Goal: Transaction & Acquisition: Purchase product/service

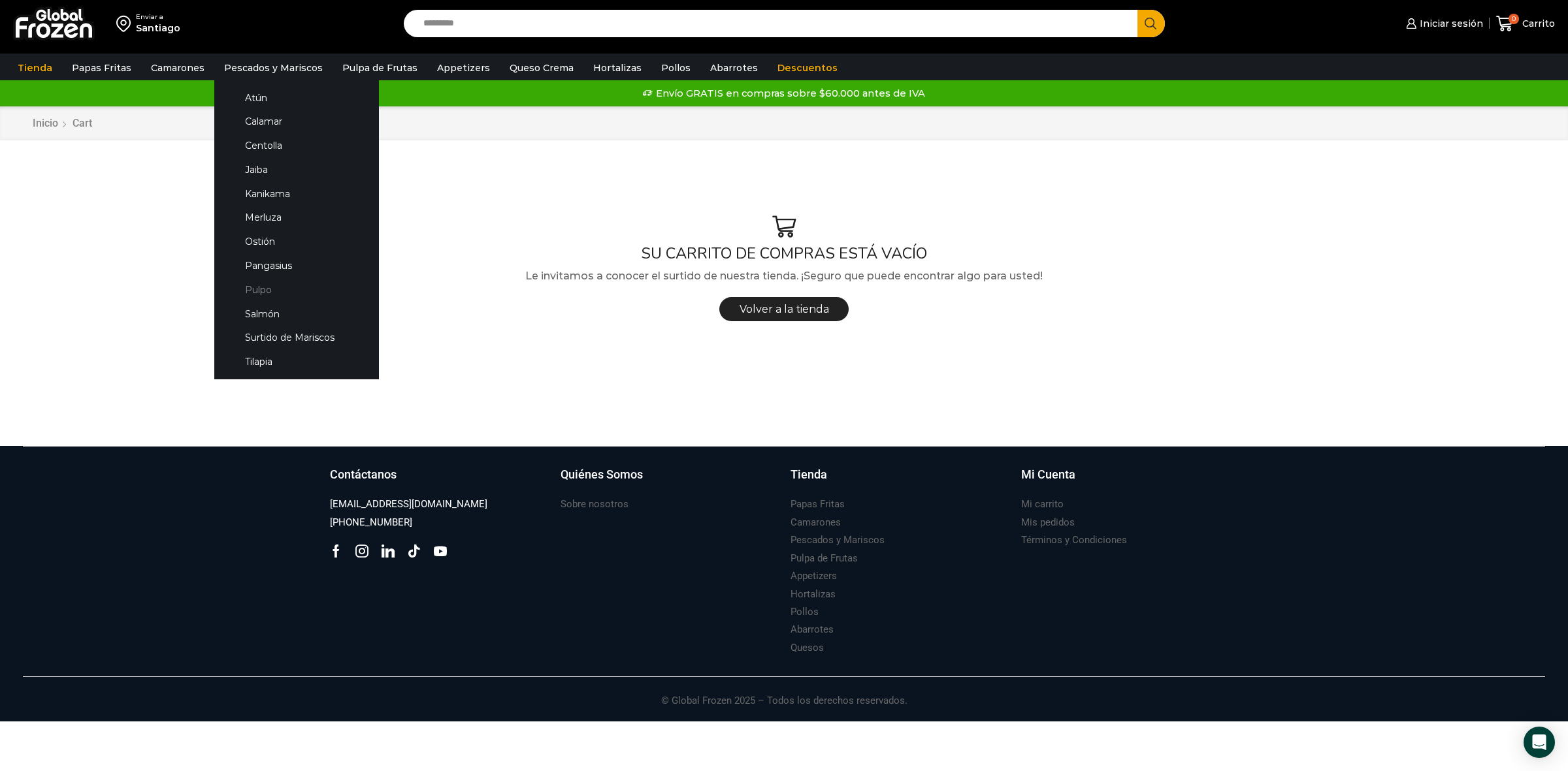
click at [256, 285] on link "Pulpo" at bounding box center [296, 289] width 138 height 24
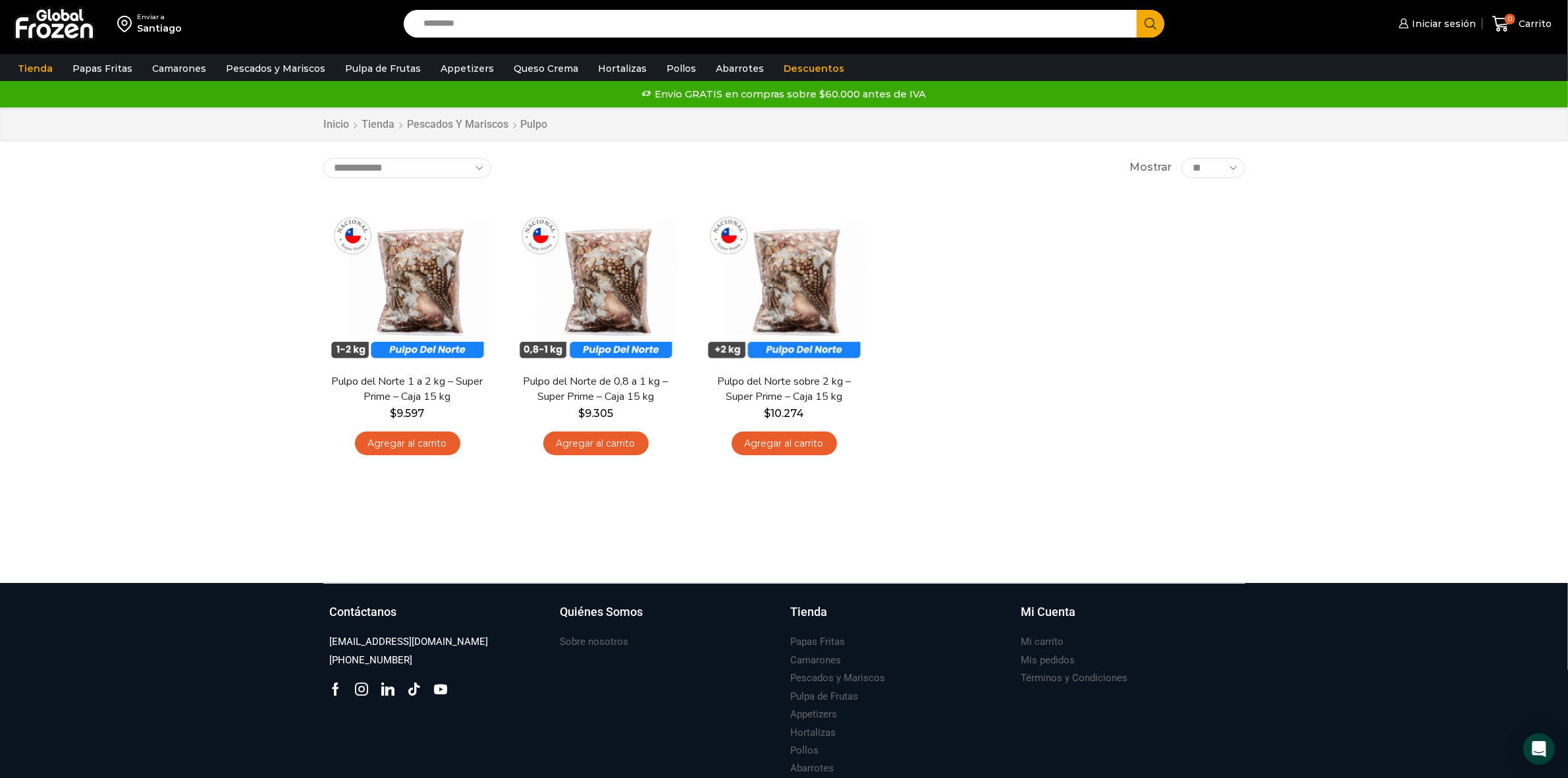
click at [143, 15] on div "Enviar a" at bounding box center [159, 18] width 44 height 9
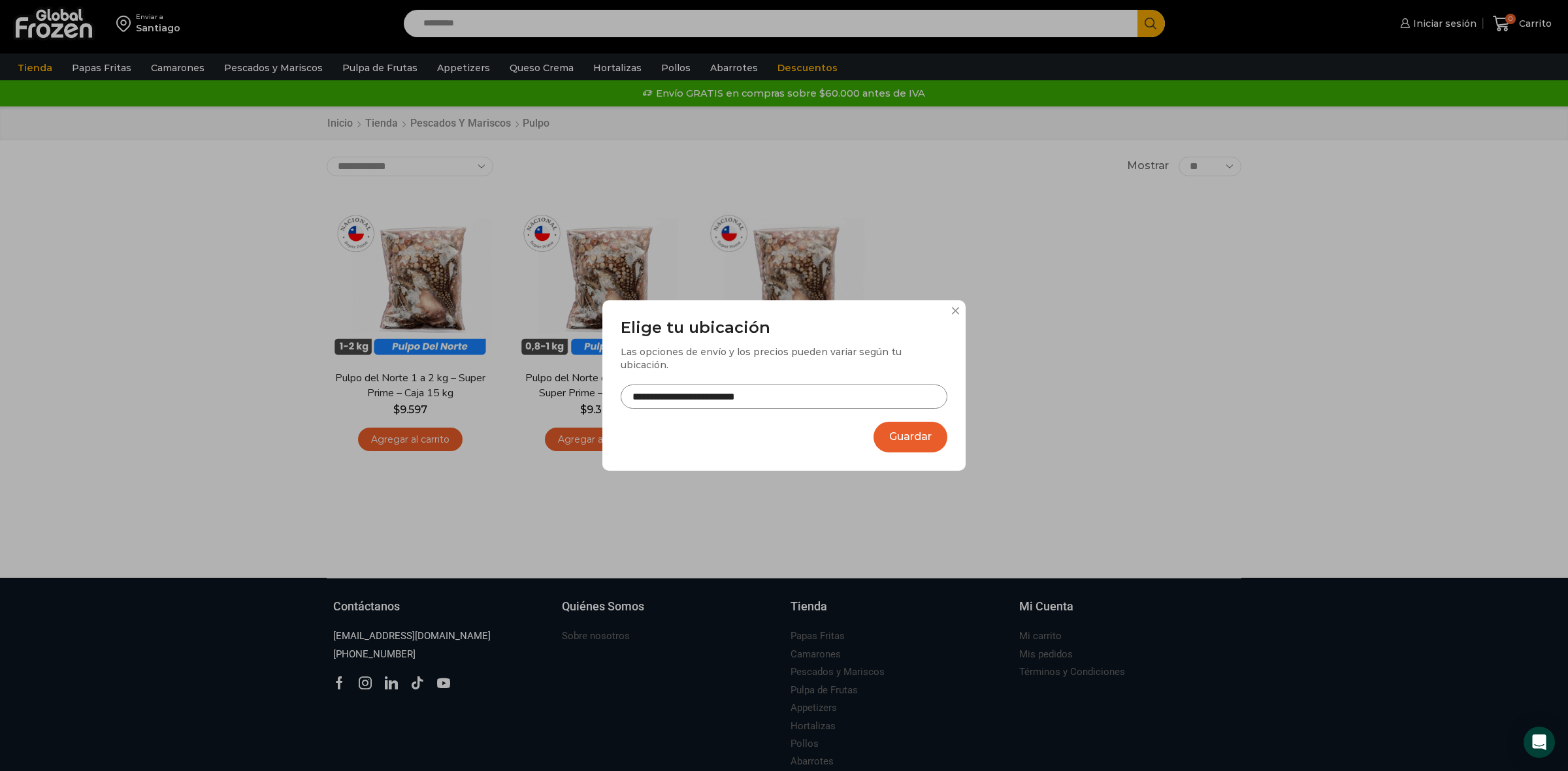
click at [899, 428] on button "Guardar" at bounding box center [910, 437] width 74 height 31
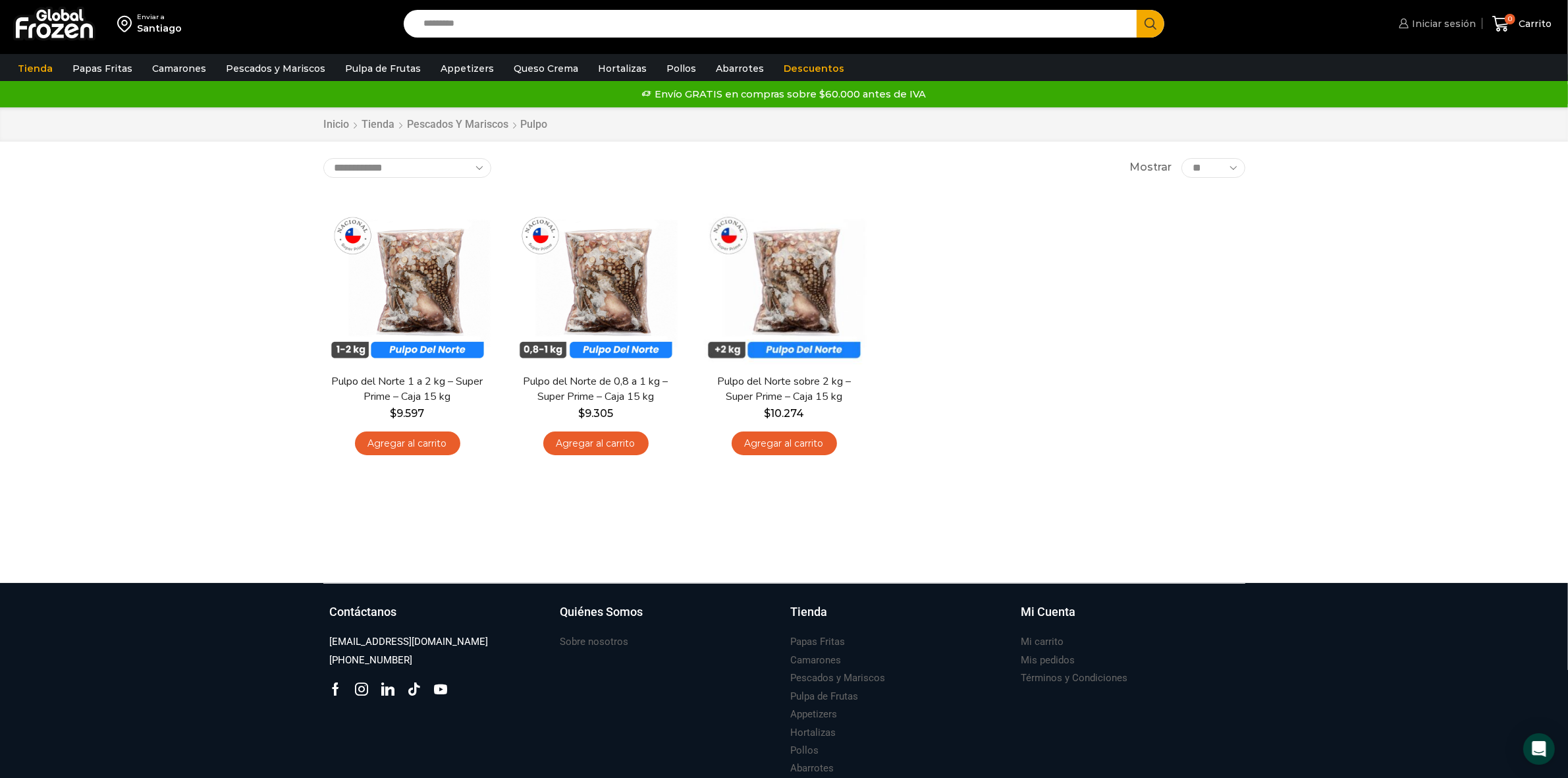
click at [1430, 20] on span "Iniciar sesión" at bounding box center [1443, 24] width 67 height 13
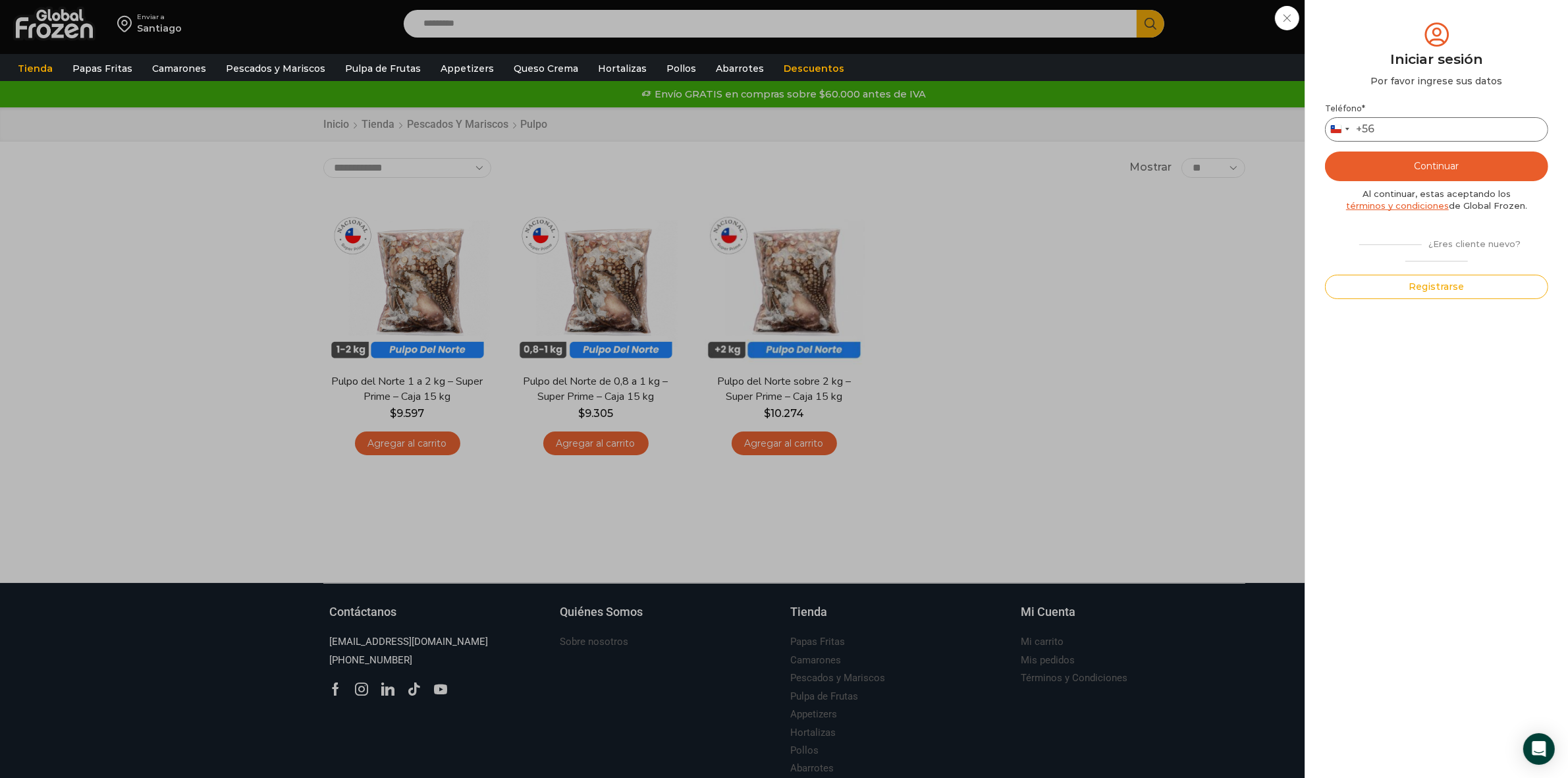
click at [1400, 130] on input "Teléfono *" at bounding box center [1436, 129] width 223 height 24
click at [1395, 37] on div "Iniciar sesión Mi cuenta Login Register Iniciar sesión Por favor ingrese sus da…" at bounding box center [1435, 24] width 80 height 26
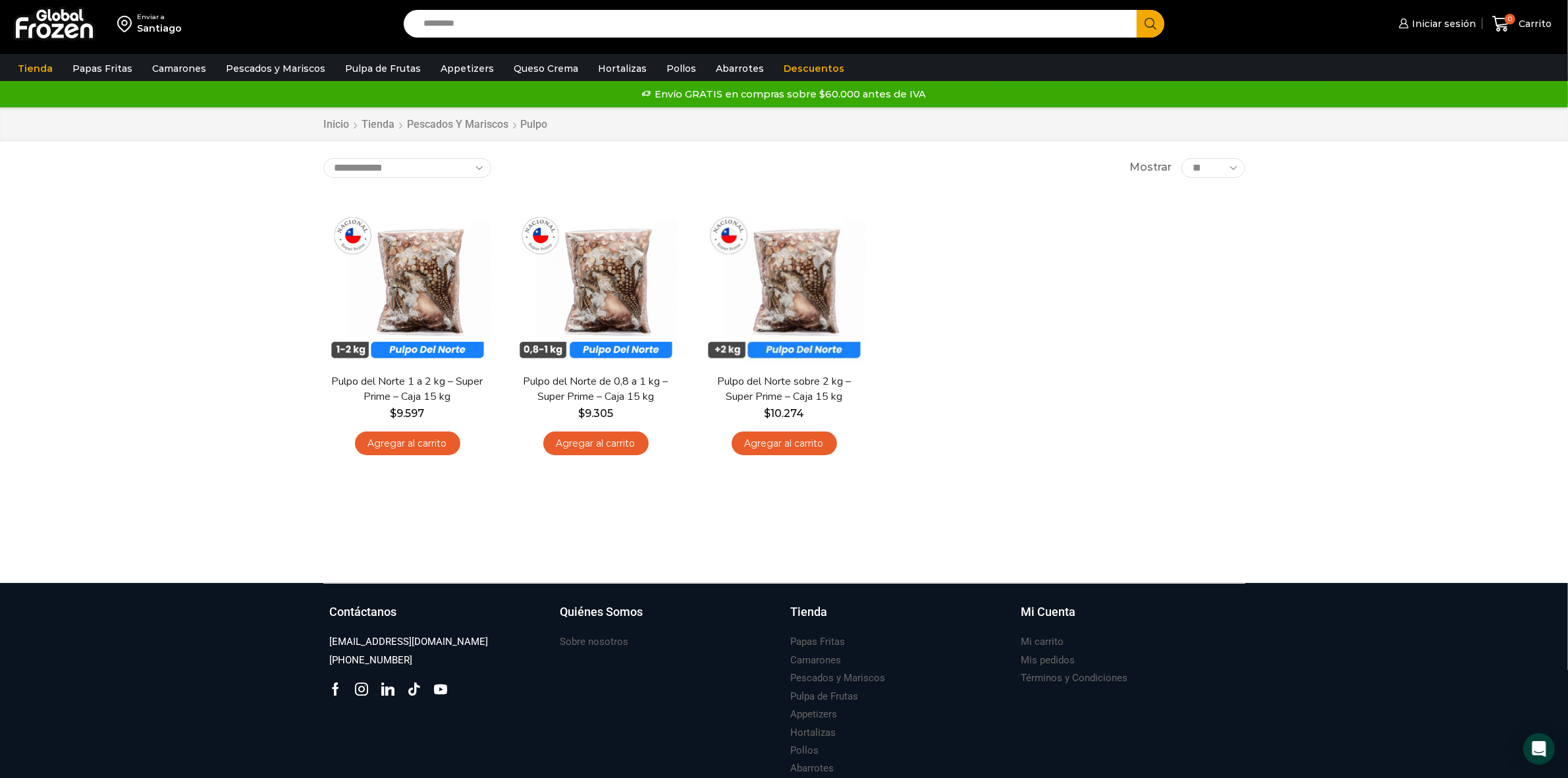
click at [142, 27] on div "Santiago" at bounding box center [159, 28] width 44 height 13
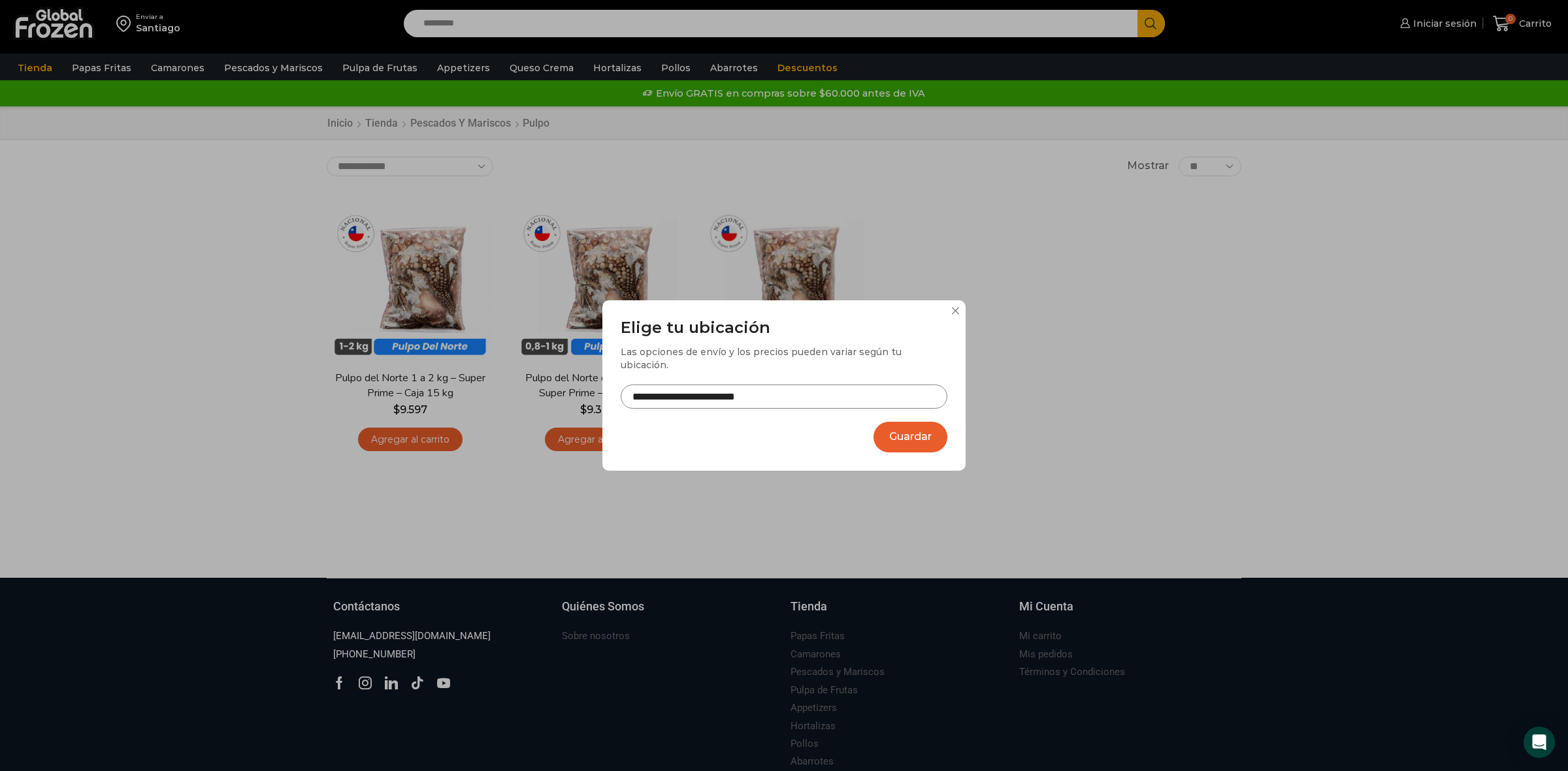
click at [826, 362] on div "Las opciones de envío y los precios pueden variar según tu ubicación." at bounding box center [784, 358] width 327 height 26
click at [817, 385] on input "**********" at bounding box center [784, 397] width 327 height 24
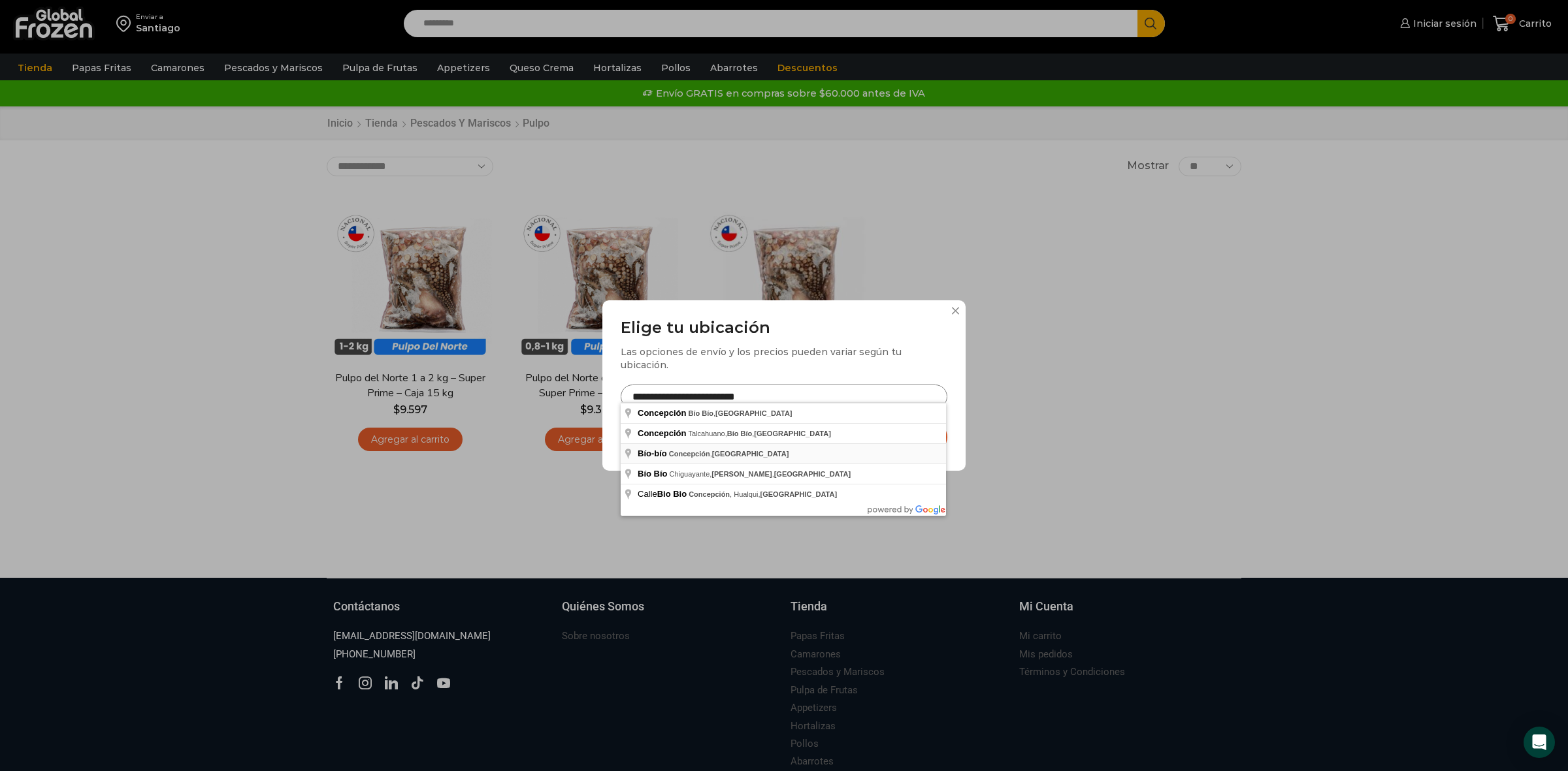
type input "**********"
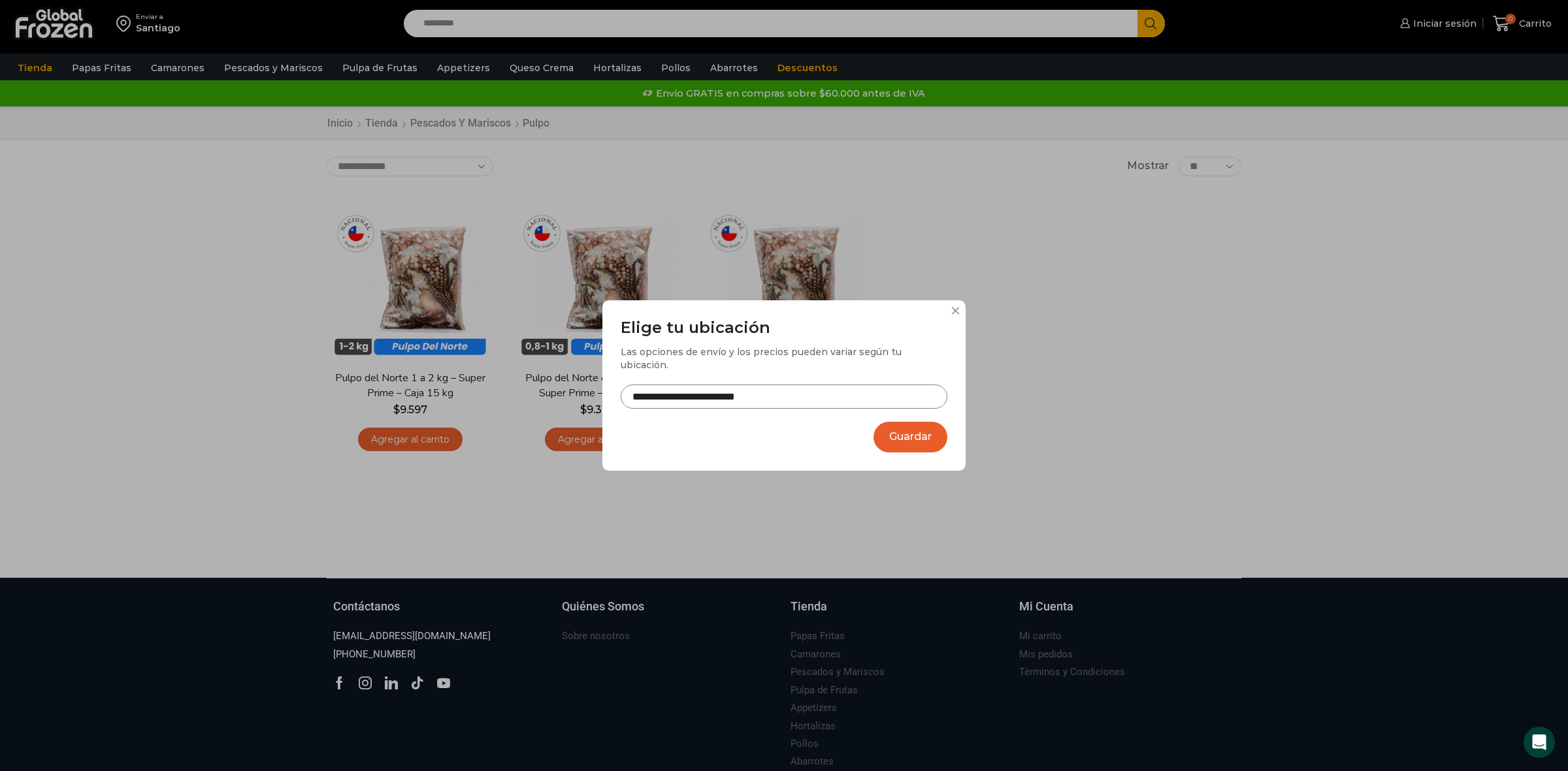
click at [935, 436] on button "Guardar" at bounding box center [910, 437] width 74 height 31
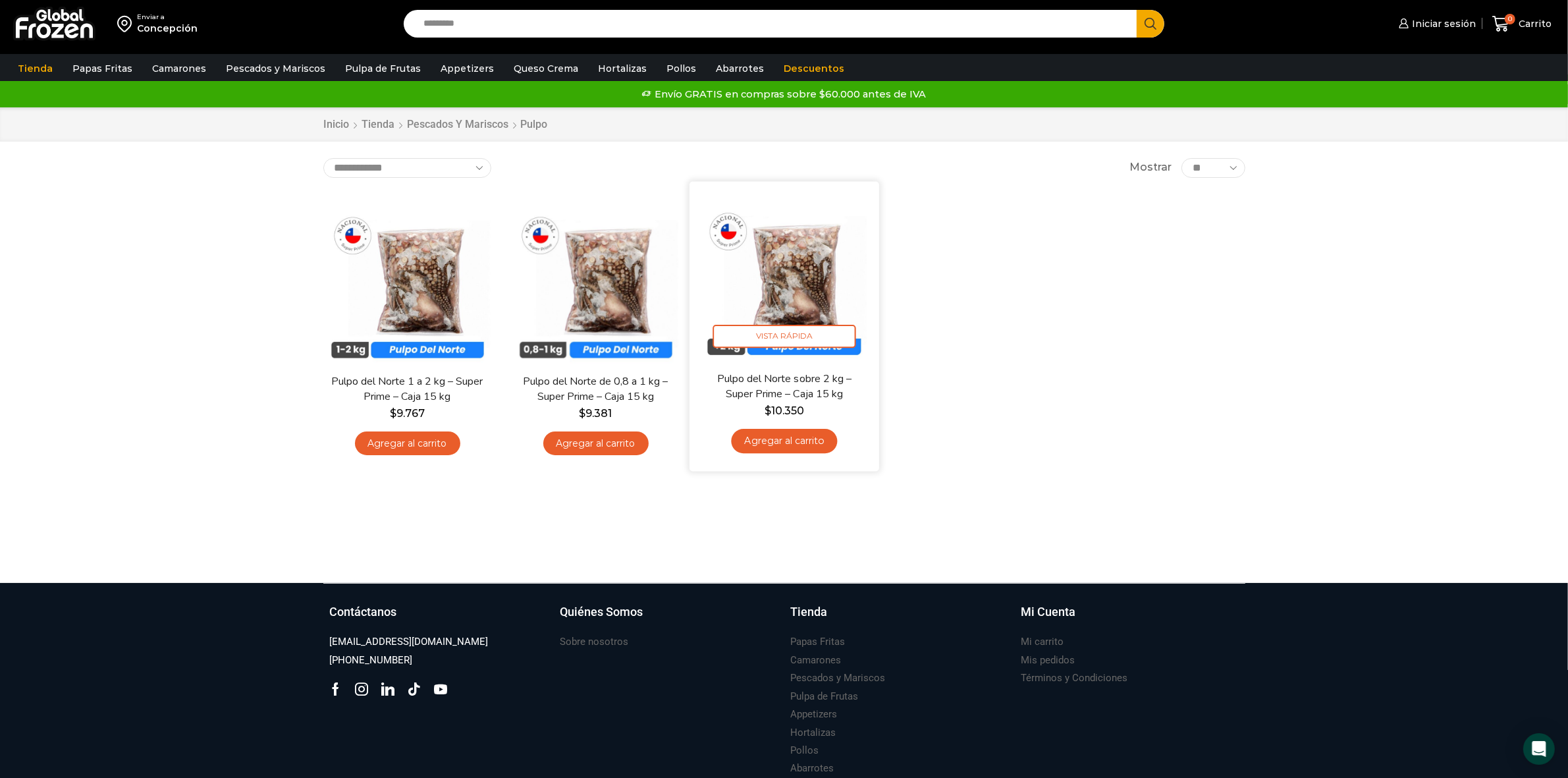
click at [772, 436] on link "Agregar al carrito" at bounding box center [784, 441] width 106 height 24
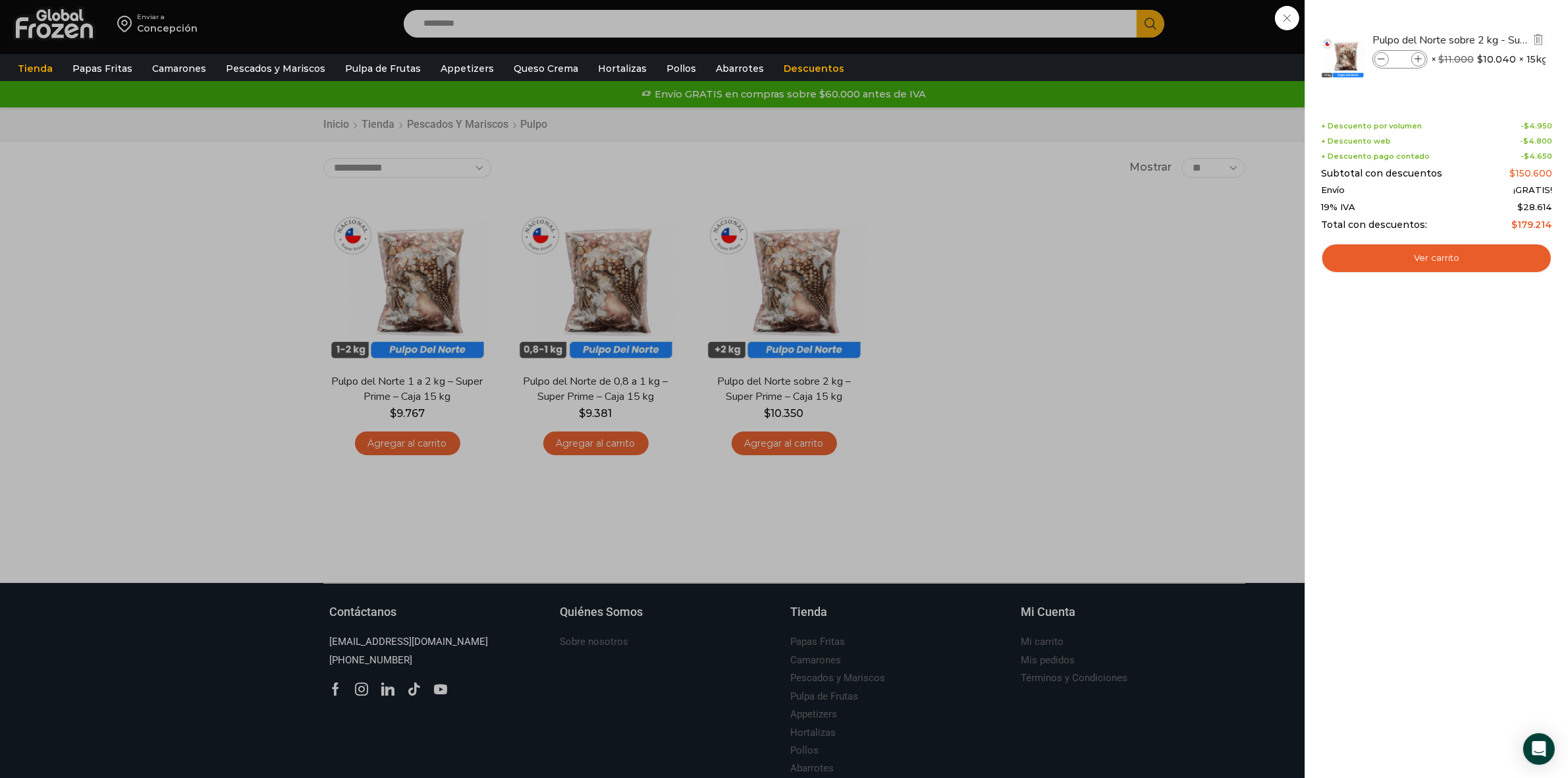
click at [1416, 59] on icon at bounding box center [1418, 59] width 7 height 7
click at [1424, 58] on span at bounding box center [1419, 59] width 15 height 15
click at [1404, 61] on input "*" at bounding box center [1400, 59] width 20 height 15
drag, startPoint x: 1404, startPoint y: 61, endPoint x: 1391, endPoint y: 61, distance: 13.0
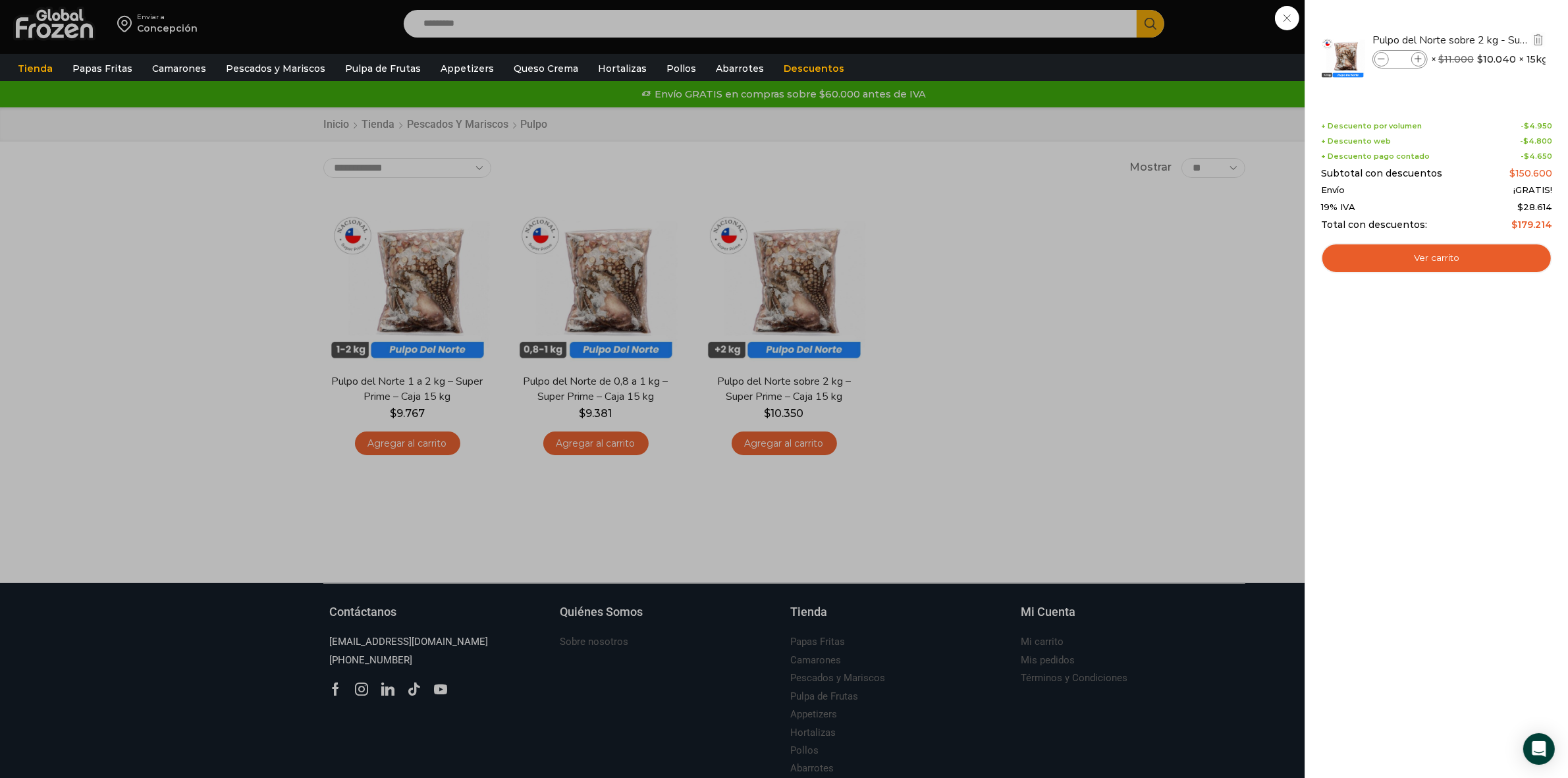
click at [1391, 61] on input "*" at bounding box center [1400, 59] width 20 height 15
click at [1419, 53] on span at bounding box center [1419, 59] width 15 height 15
click at [1489, 40] on div "1 Carrito 1 1 Shopping Cart" at bounding box center [1522, 24] width 66 height 31
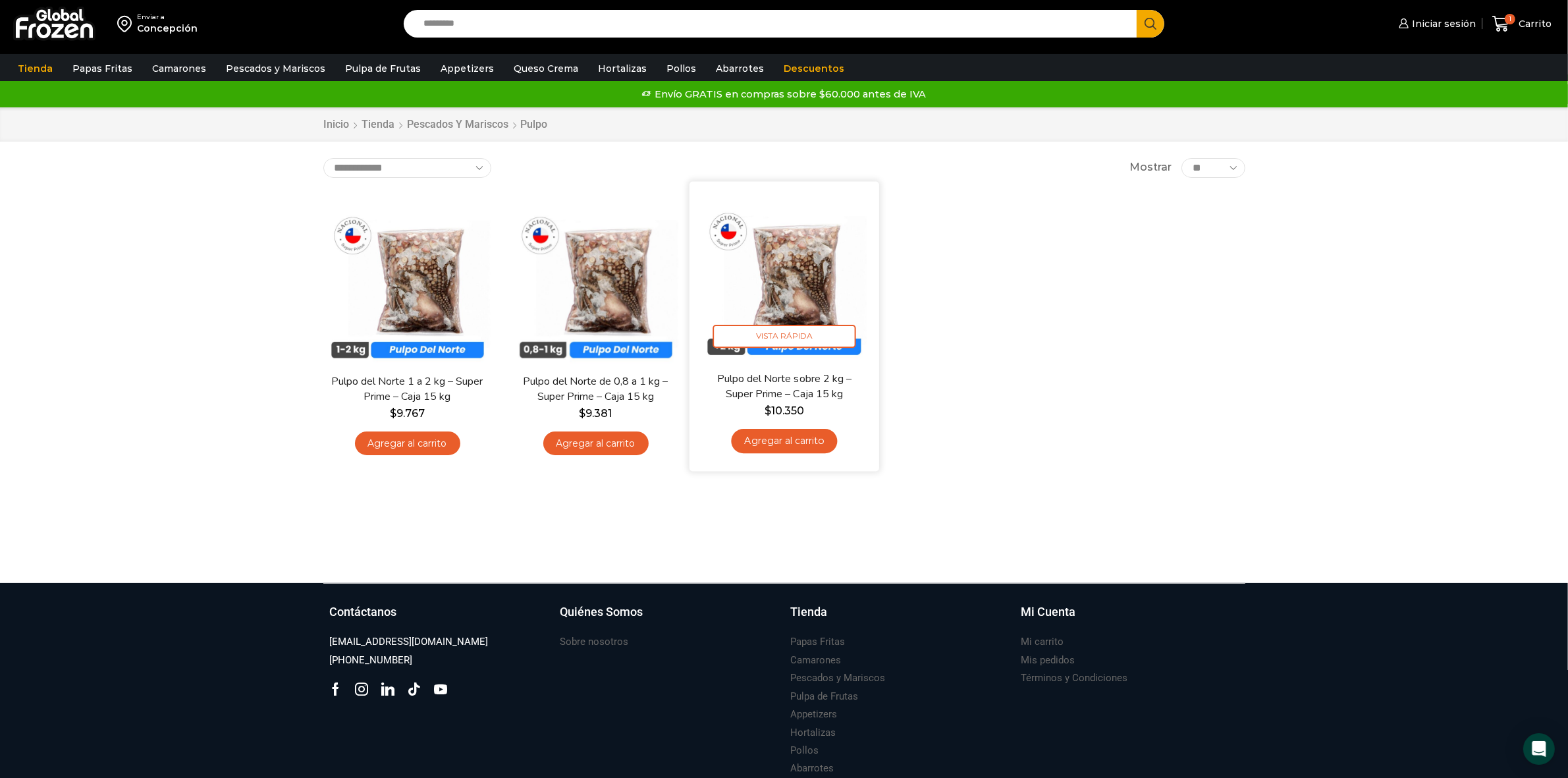
click at [805, 444] on link "Agregar al carrito" at bounding box center [784, 441] width 106 height 24
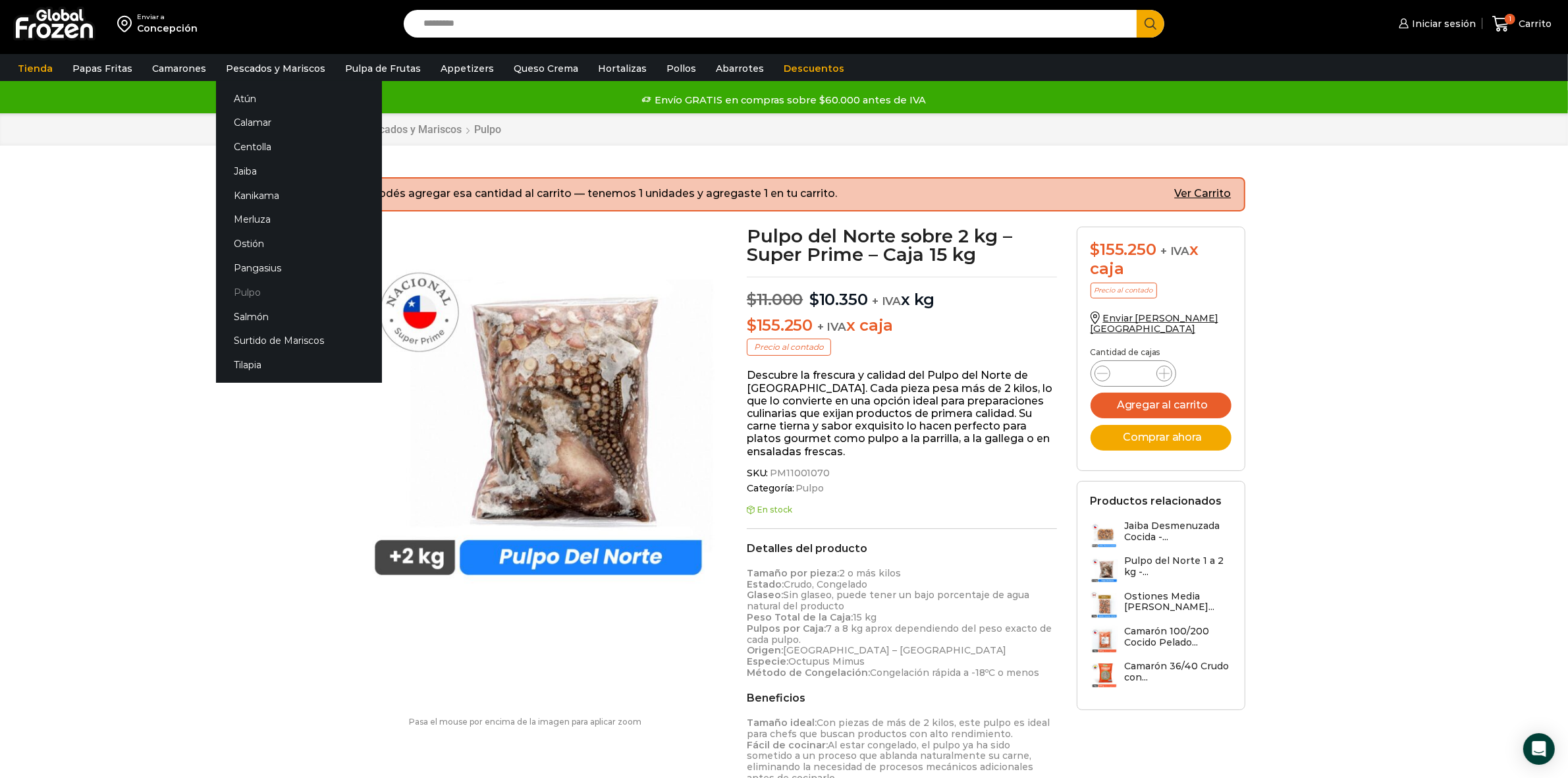
click at [247, 285] on link "Pulpo" at bounding box center [299, 292] width 166 height 24
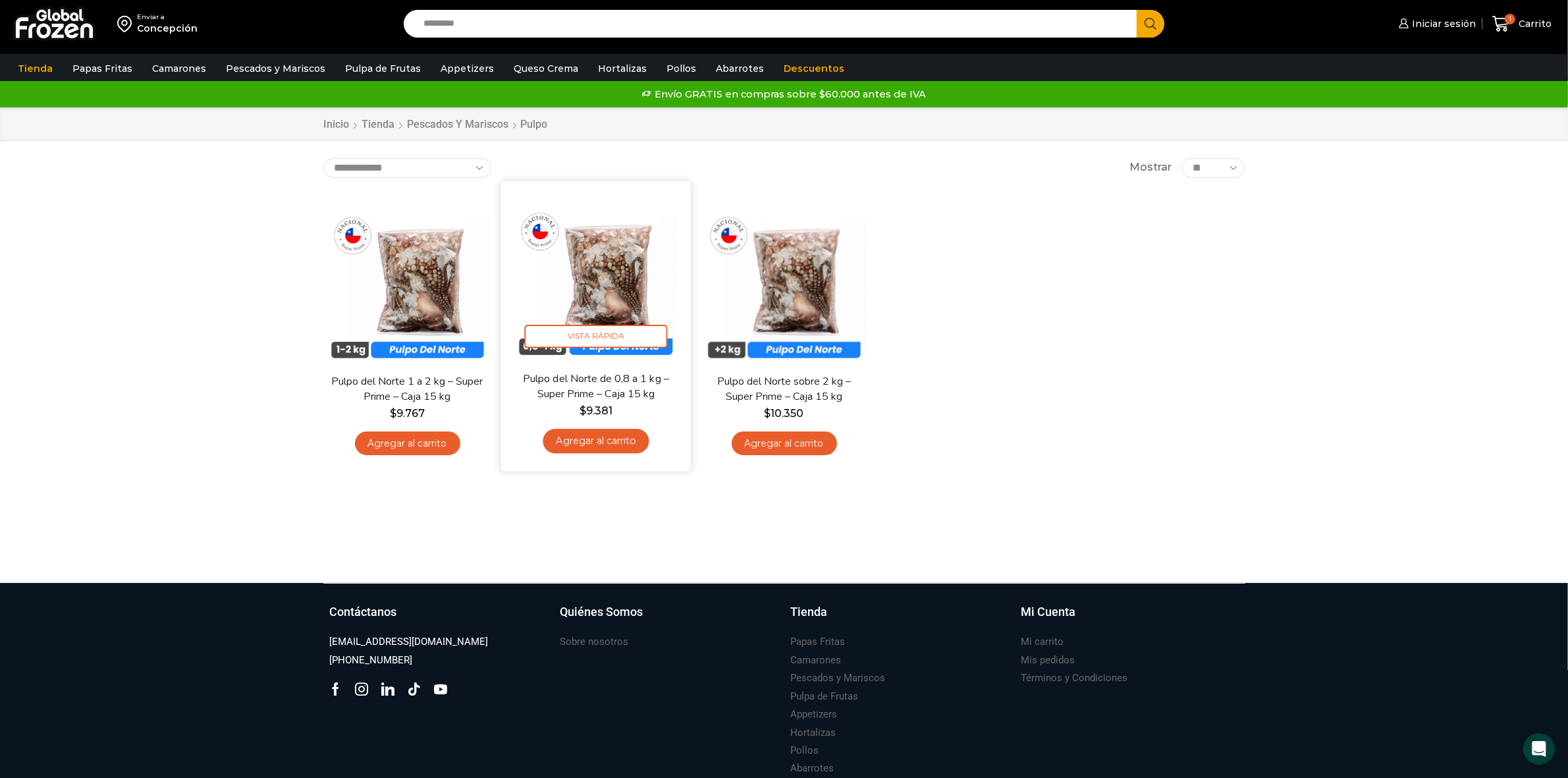
click at [600, 440] on link "Agregar al carrito" at bounding box center [595, 441] width 106 height 24
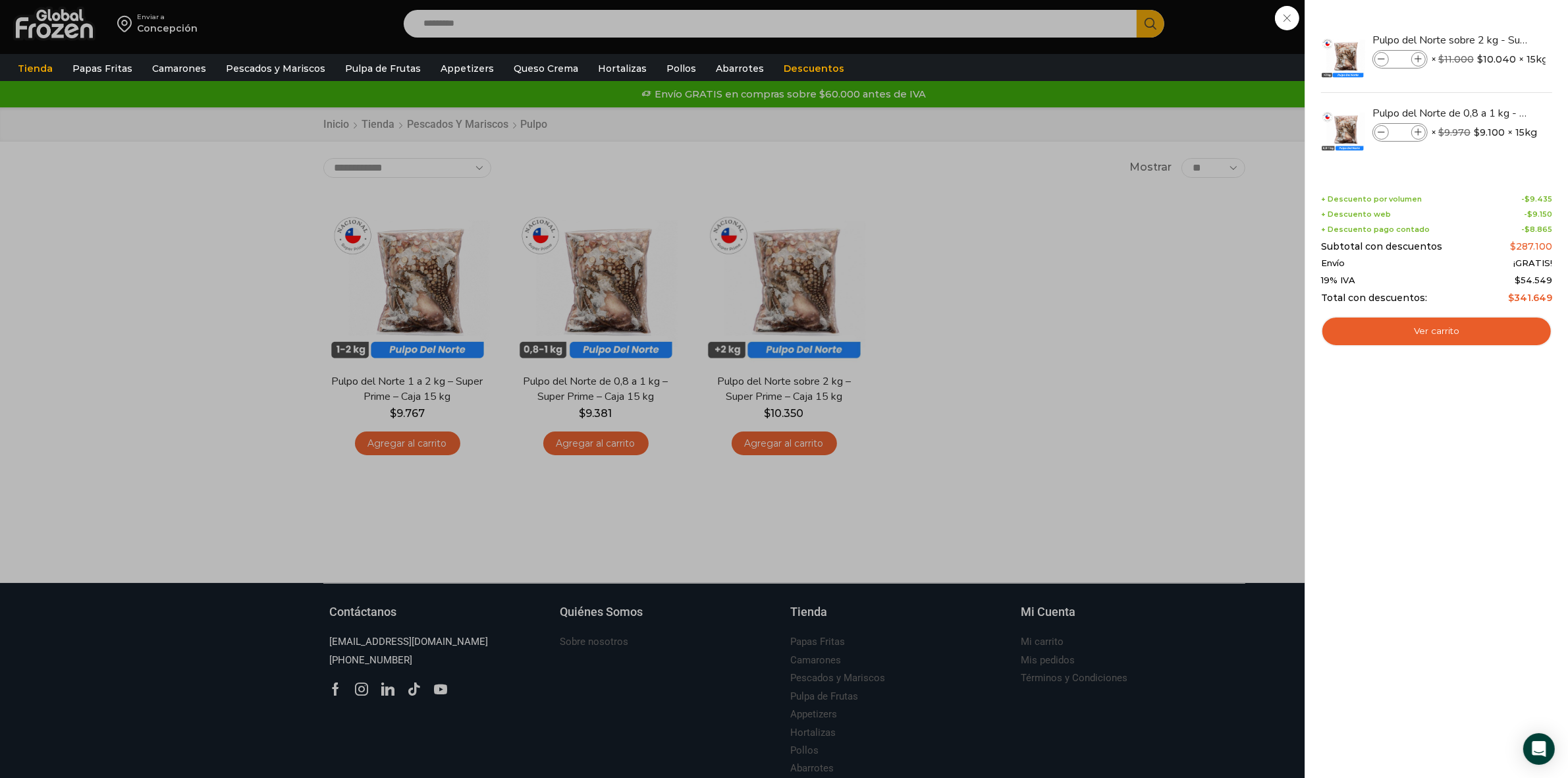
click at [1489, 40] on div "2 Carrito 2 2 Shopping Cart *" at bounding box center [1522, 24] width 66 height 31
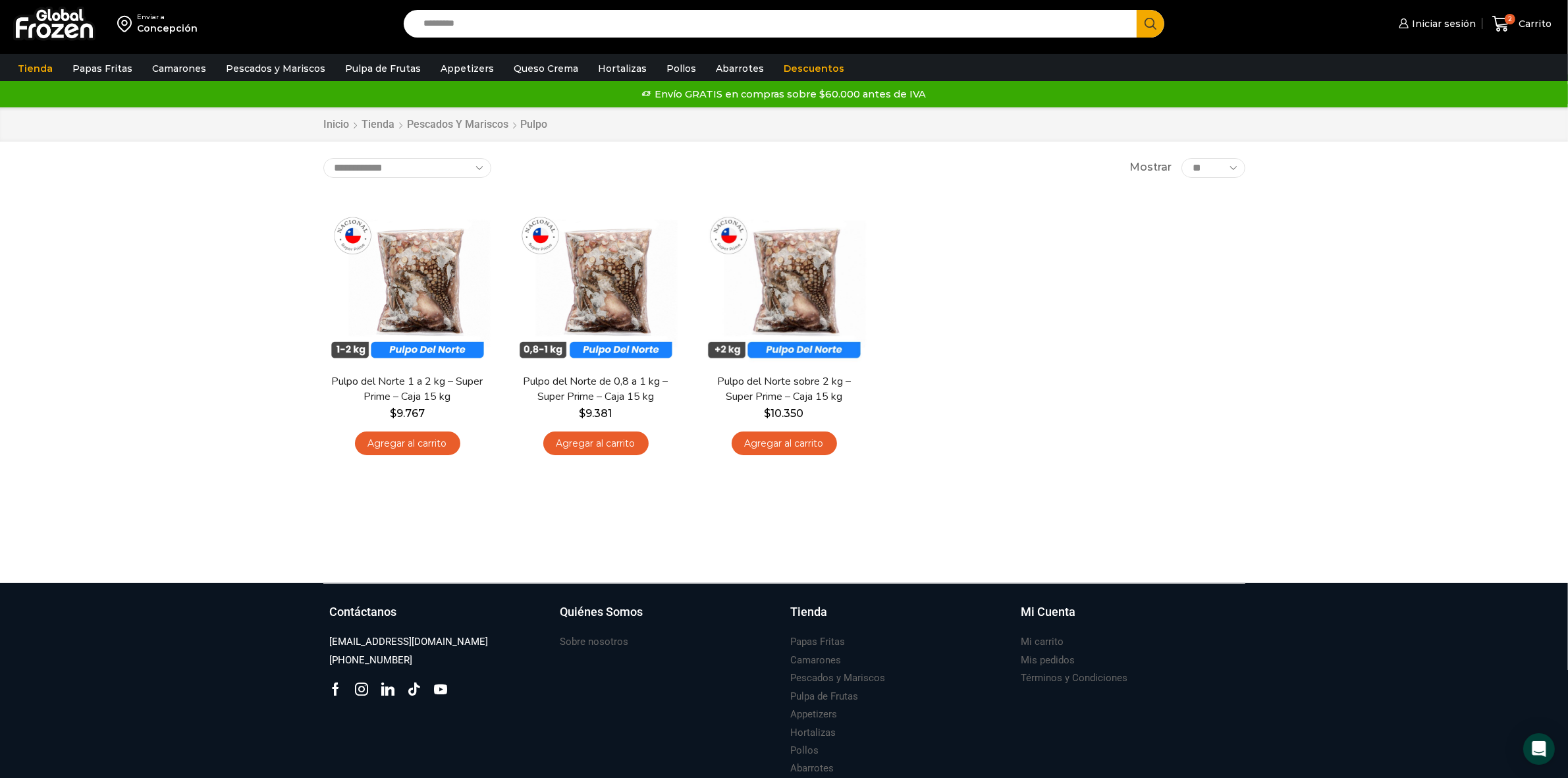
click at [406, 442] on link "Agregar al carrito" at bounding box center [408, 444] width 105 height 24
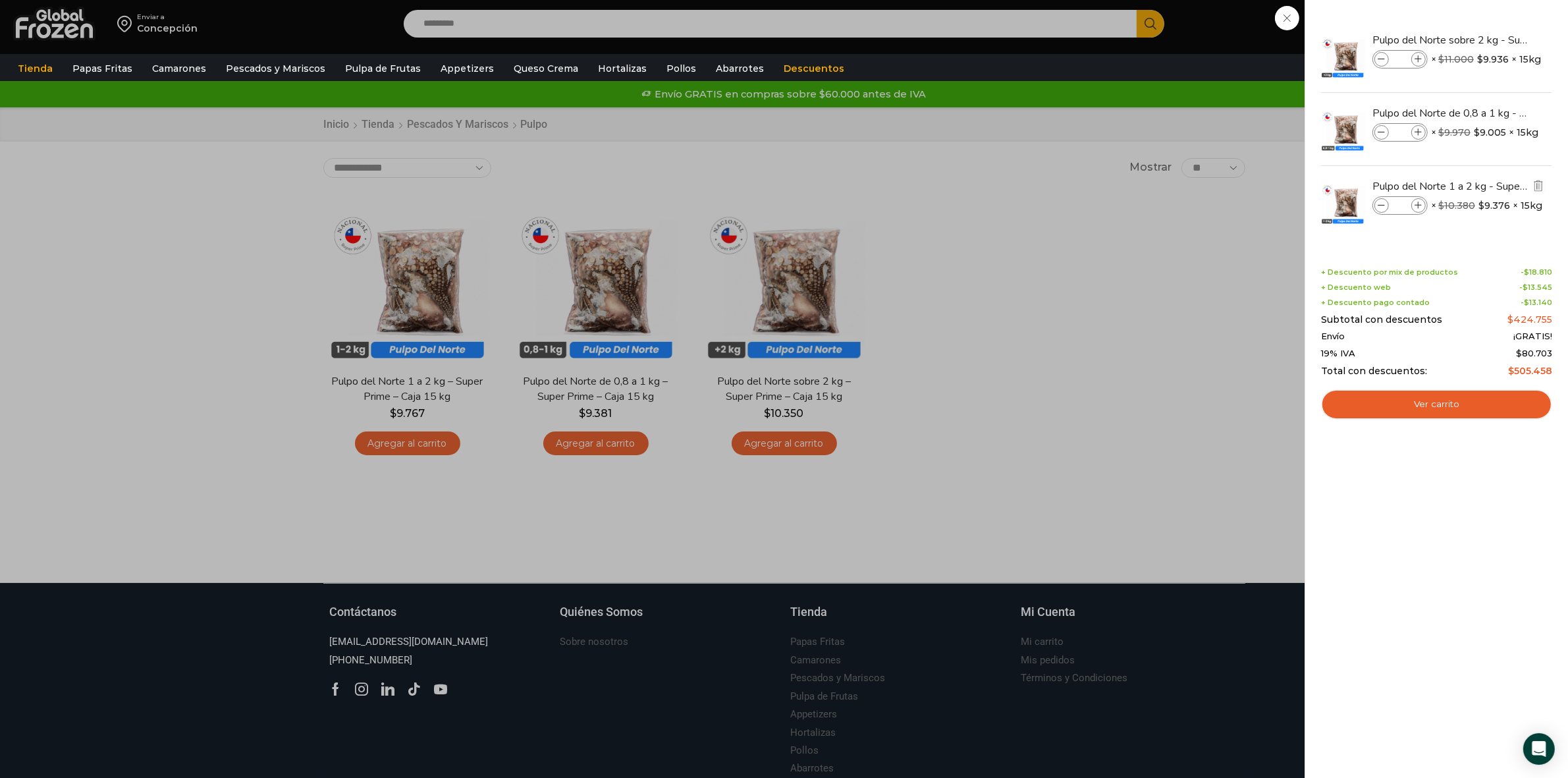
click at [1416, 202] on icon at bounding box center [1418, 206] width 7 height 7
click at [1418, 205] on icon at bounding box center [1418, 206] width 7 height 7
type input "*"
click at [1536, 111] on img "Eliminar Pulpo del Norte de 0,8 a 1 kg - Super Prime - Caja 15 kg del carrito" at bounding box center [1538, 113] width 12 height 12
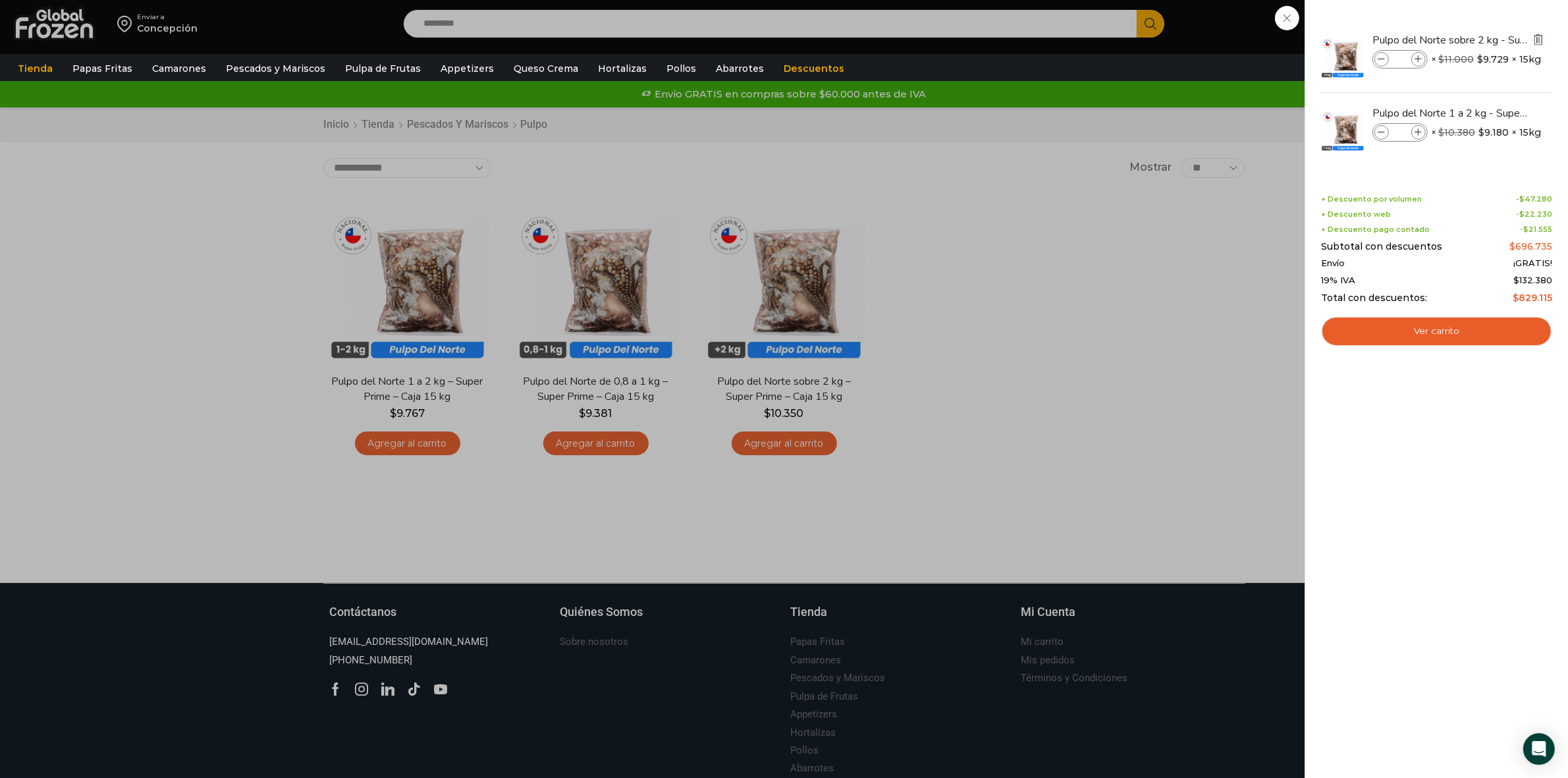
click at [1539, 37] on img "Eliminar Pulpo del Norte sobre 2 kg - Super Prime - Caja 15 kg del carrito" at bounding box center [1538, 40] width 12 height 12
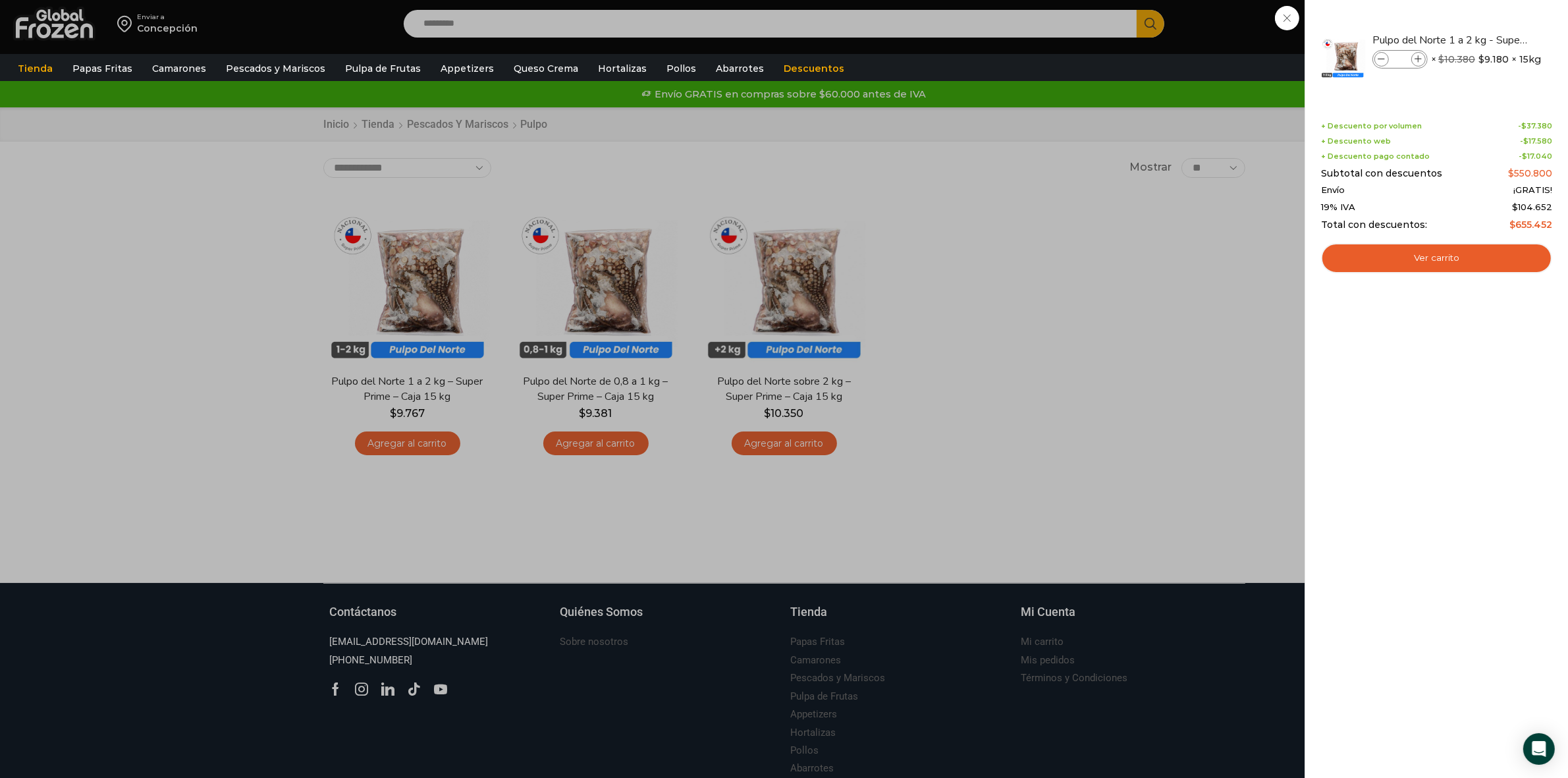
click at [1327, 428] on div "4 Shopping Cart Pulpo del Norte 1 a 2 kg - Super Prime - Caja 15 kg Pulpo del N…" at bounding box center [1437, 389] width 231 height 739
click at [1489, 40] on div "4 Carrito 4 4 Shopping Cart" at bounding box center [1522, 24] width 66 height 31
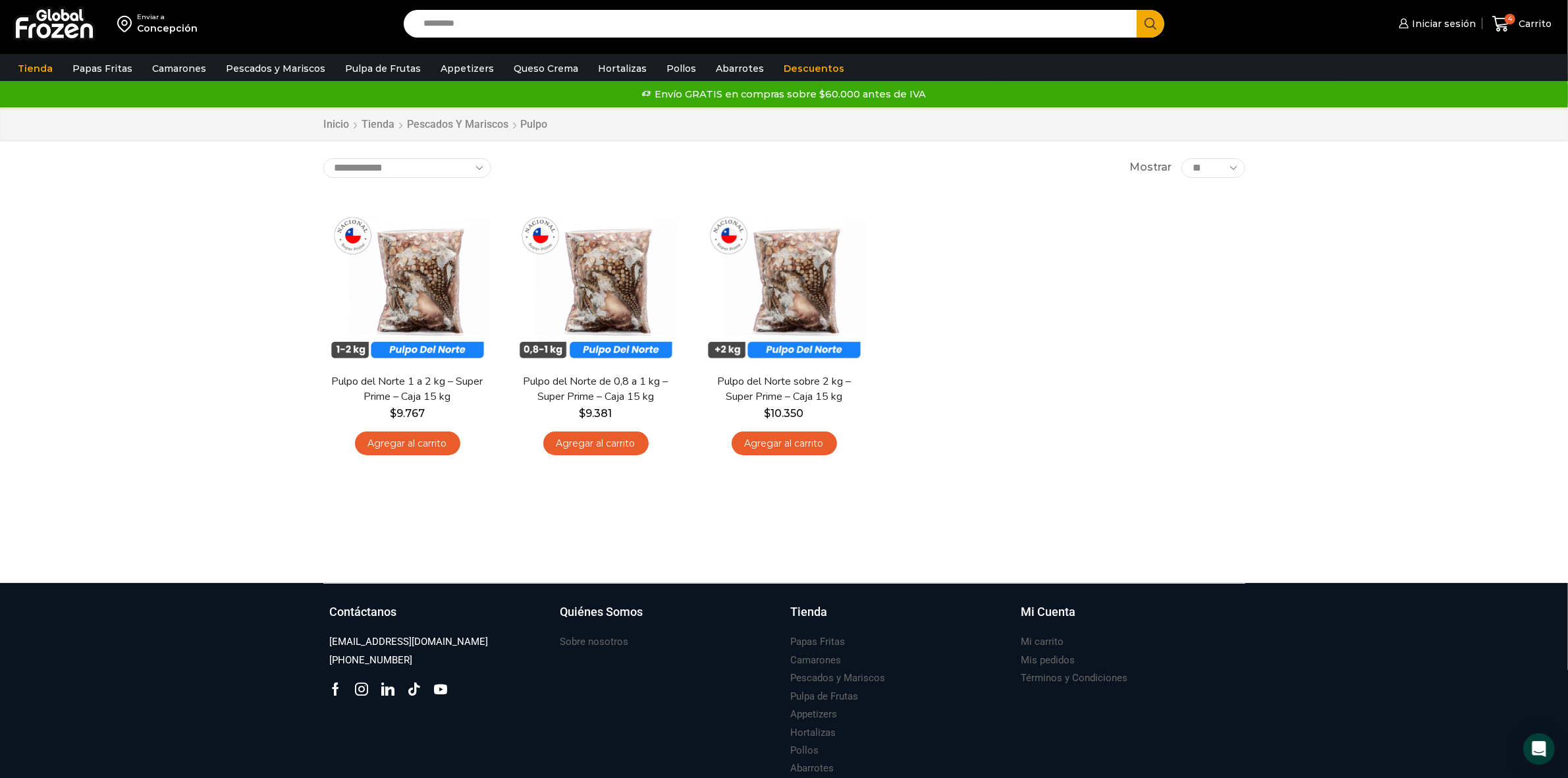
click at [1150, 558] on div at bounding box center [784, 558] width 942 height 50
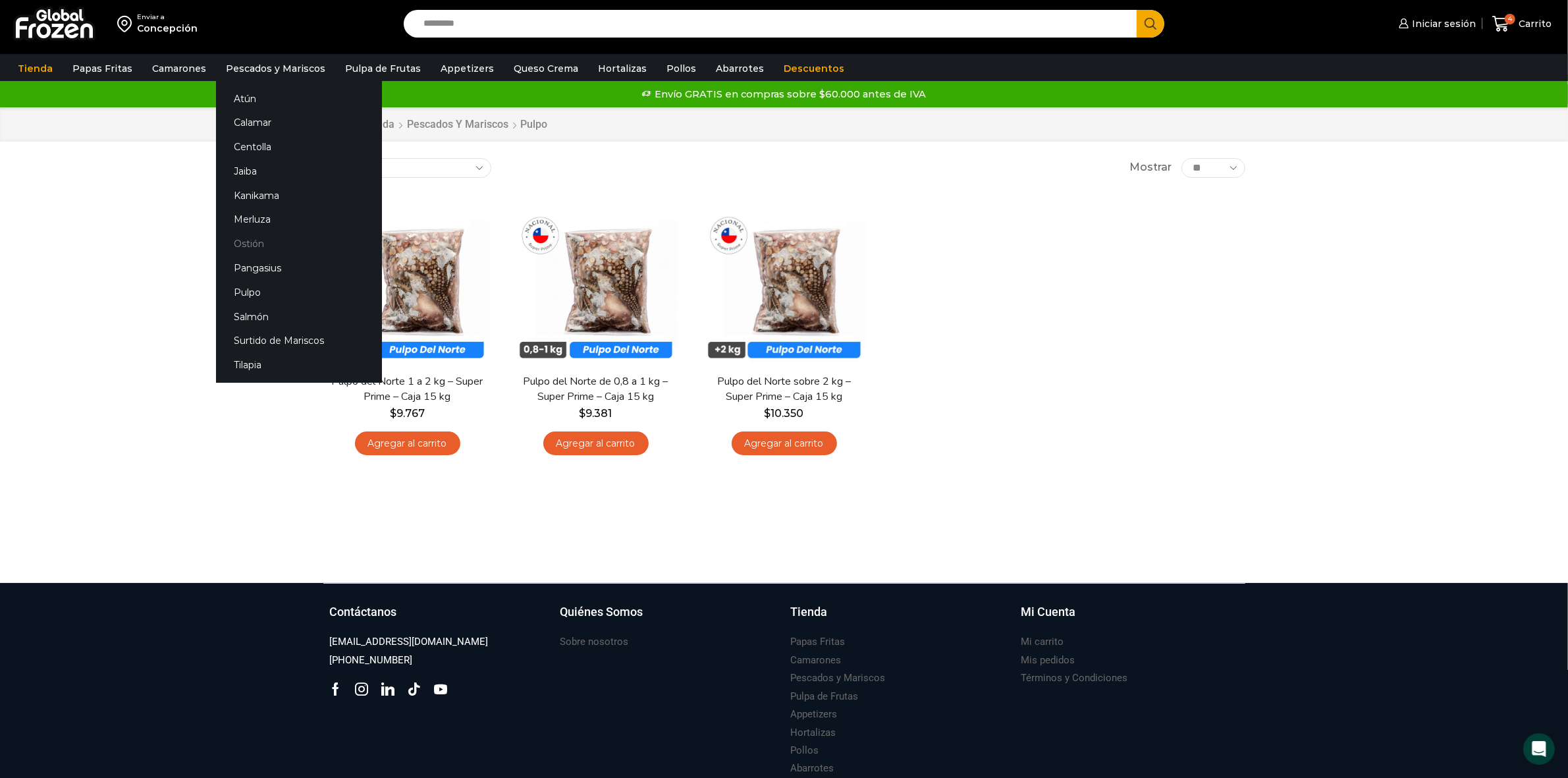
click at [239, 243] on link "Ostión" at bounding box center [299, 244] width 166 height 24
